Goal: Transaction & Acquisition: Purchase product/service

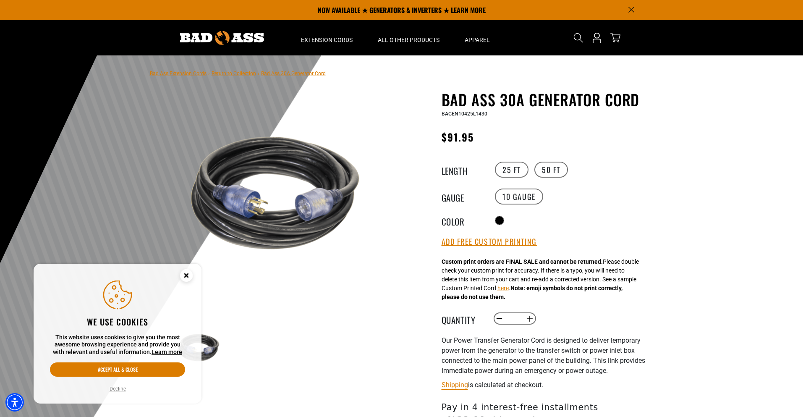
click at [117, 369] on button "Accept all & close" at bounding box center [117, 369] width 135 height 14
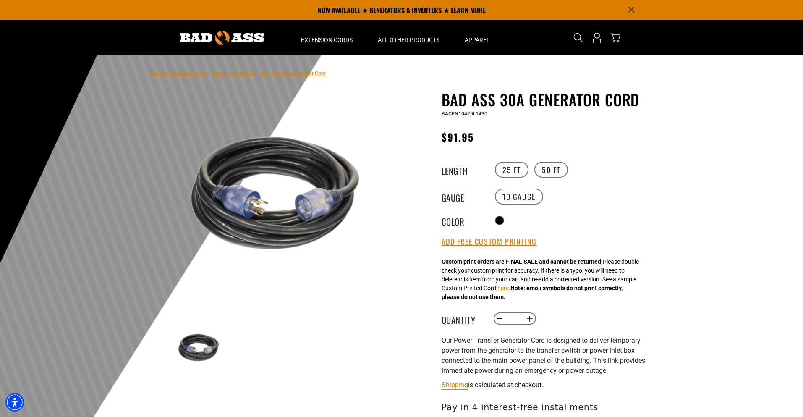
click at [50, 362] on button "Accept all & close" at bounding box center [117, 369] width 135 height 14
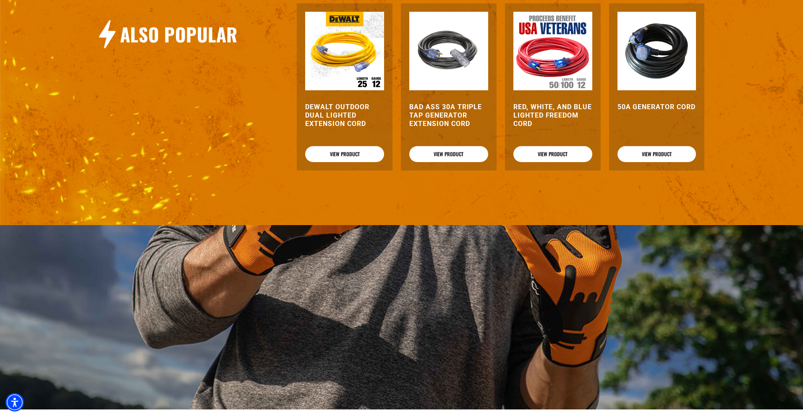
scroll to position [1329, 0]
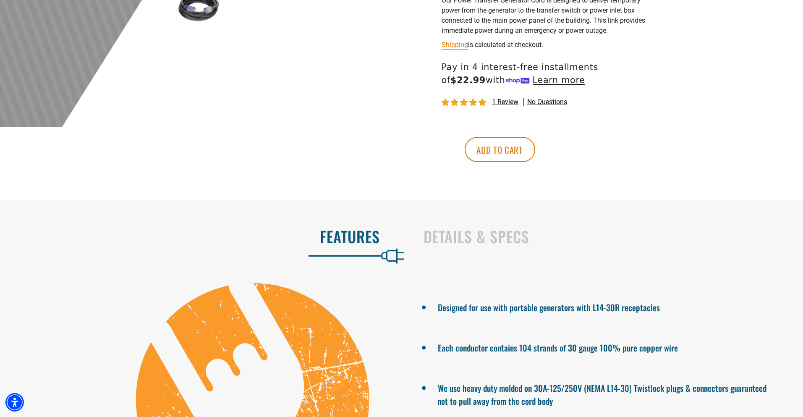
scroll to position [733, 0]
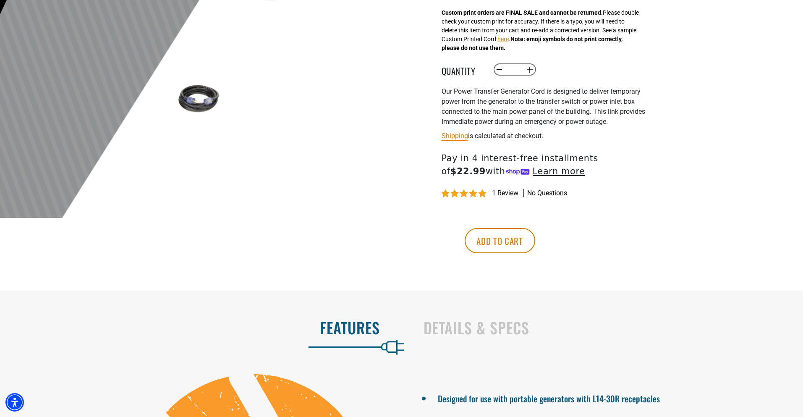
scroll to position [673, 0]
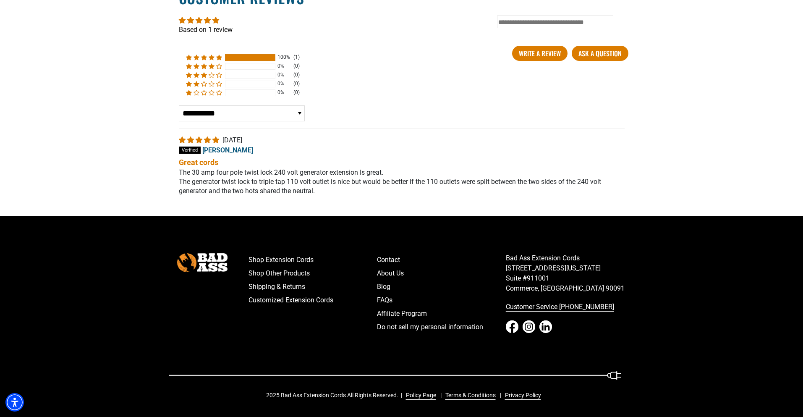
scroll to position [1050, 0]
